Goal: Task Accomplishment & Management: Use online tool/utility

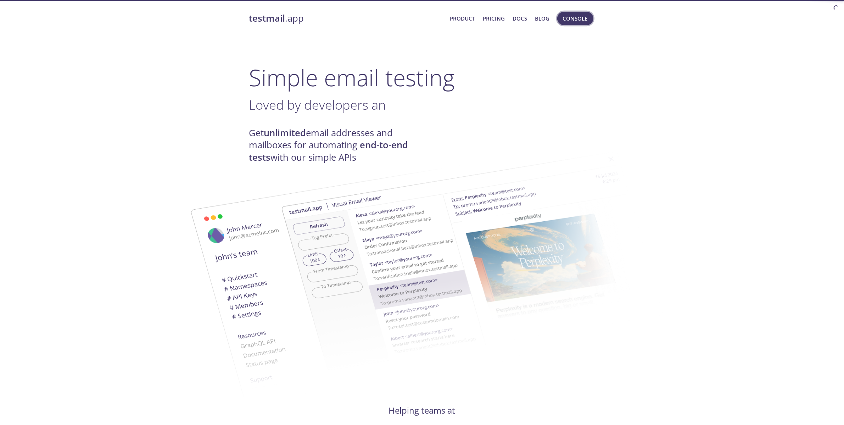
click at [582, 21] on span "Console" at bounding box center [575, 18] width 25 height 9
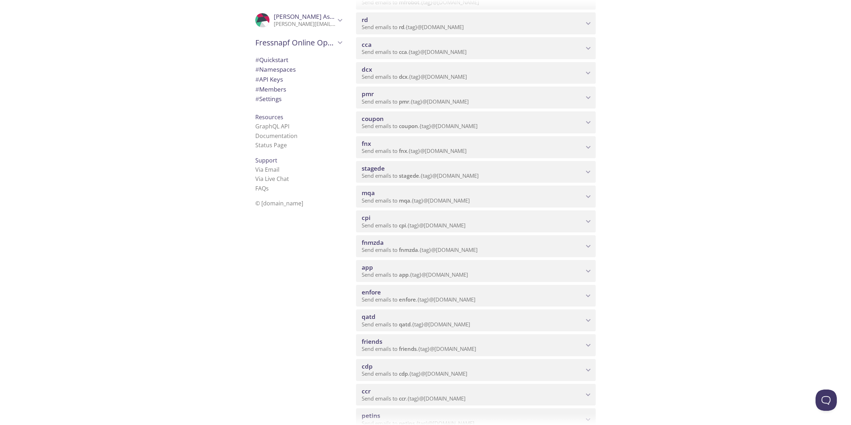
scroll to position [133, 0]
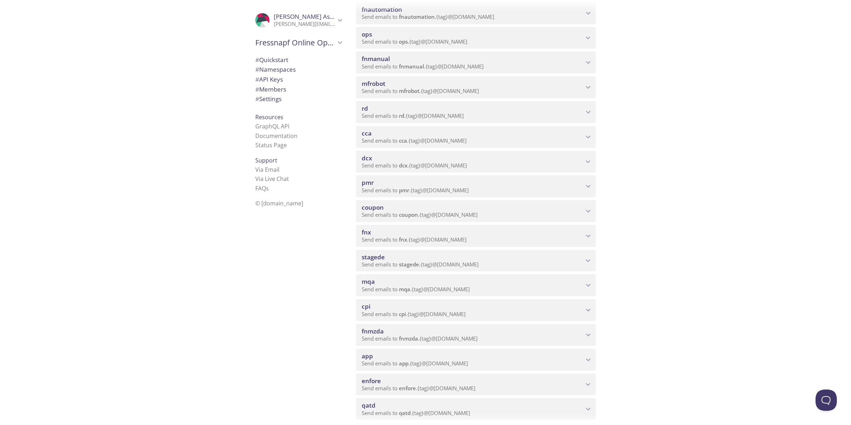
click at [369, 280] on span "mqa" at bounding box center [368, 281] width 13 height 8
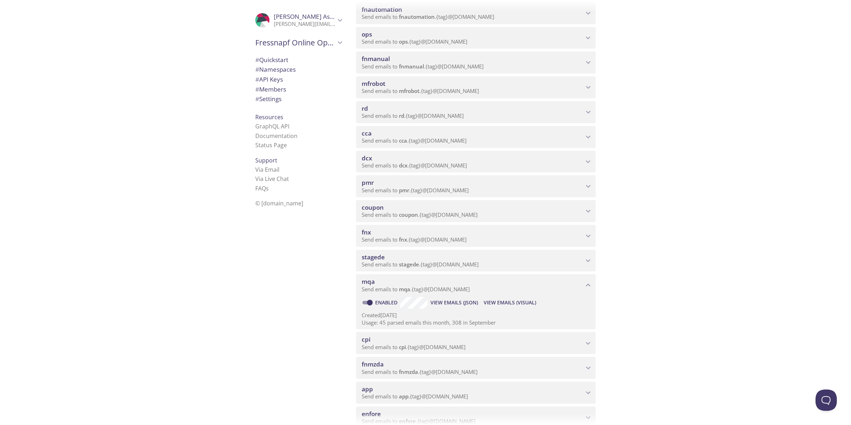
click at [507, 303] on span "View Emails (Visual)" at bounding box center [510, 302] width 52 height 9
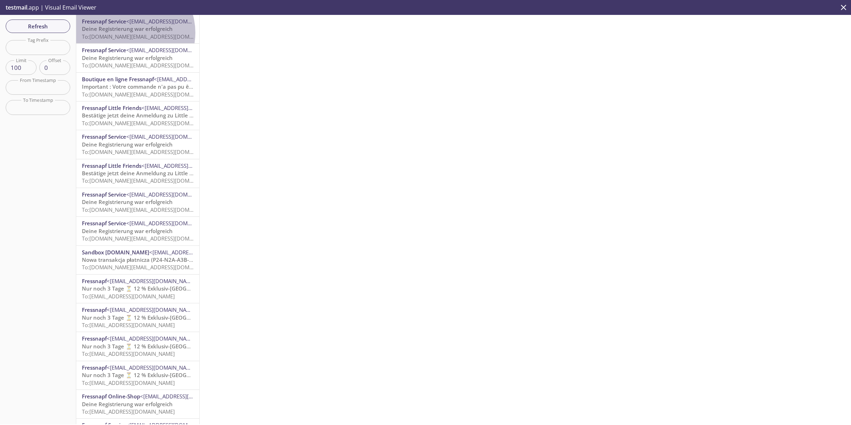
click at [130, 33] on span "To: [DOMAIN_NAME][EMAIL_ADDRESS][DOMAIN_NAME]" at bounding box center [149, 36] width 135 height 7
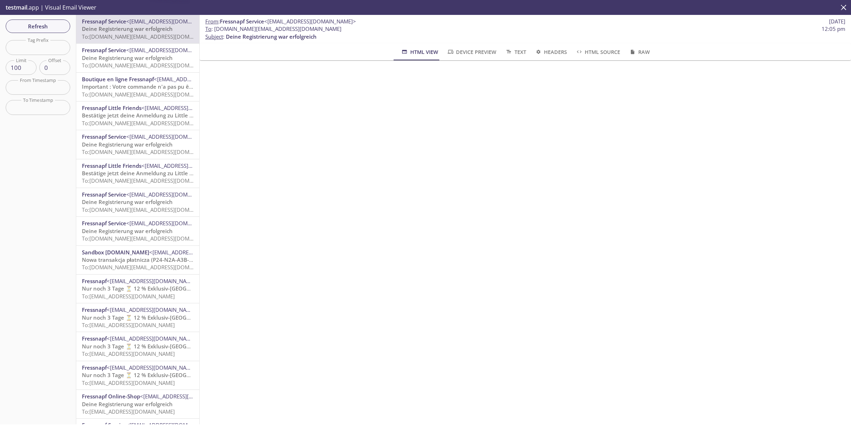
click at [123, 58] on span "Deine Registrierung war erfolgreich" at bounding box center [127, 57] width 91 height 7
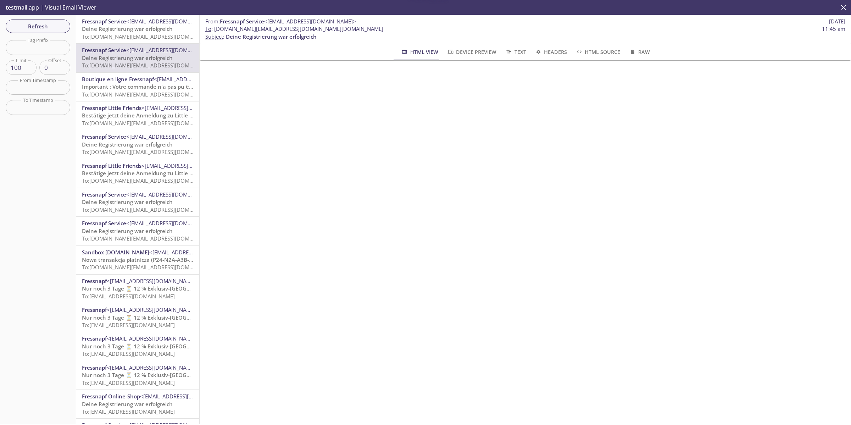
click at [125, 78] on span "Boutique en ligne Fressnapf" at bounding box center [118, 79] width 72 height 7
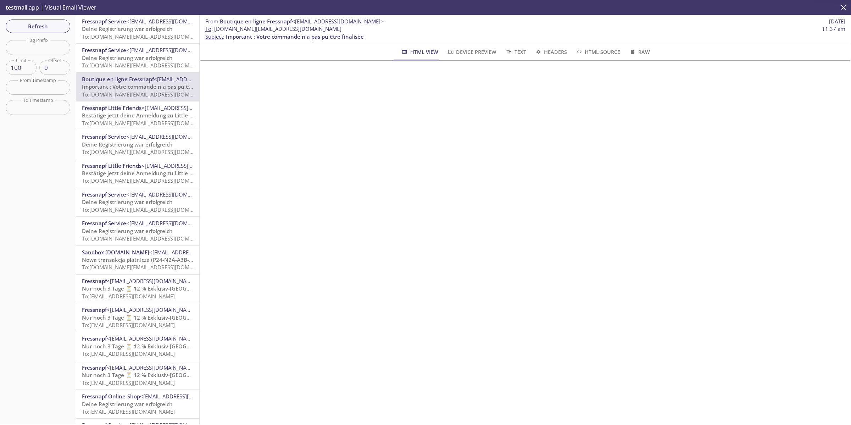
click at [121, 123] on span "To: [DOMAIN_NAME][EMAIL_ADDRESS][DOMAIN_NAME]" at bounding box center [149, 122] width 135 height 7
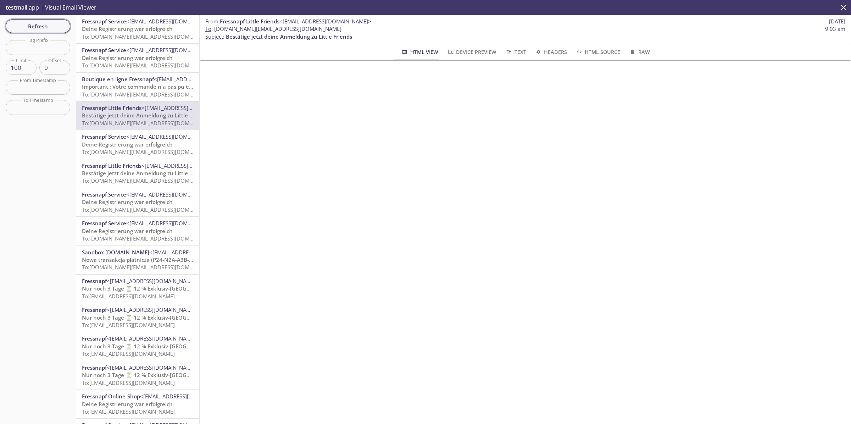
click at [50, 24] on span "Refresh" at bounding box center [37, 26] width 53 height 9
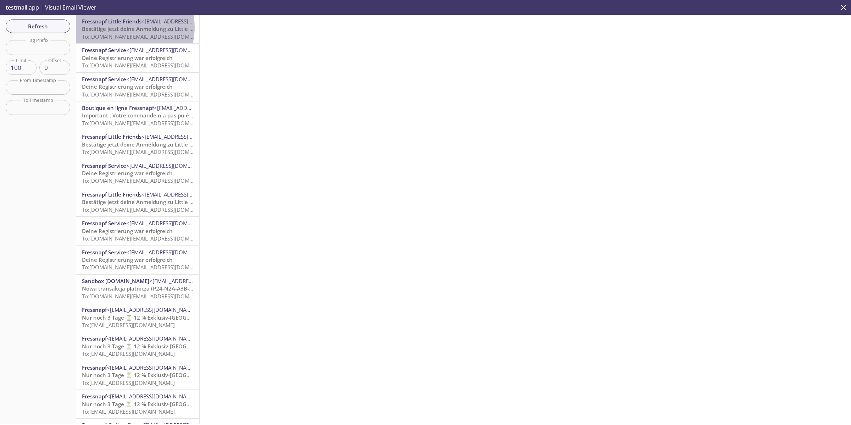
click at [121, 27] on span "Bestätige jetzt deine Anmeldung zu Little Friends" at bounding box center [145, 28] width 126 height 7
